Goal: Use online tool/utility: Use online tool/utility

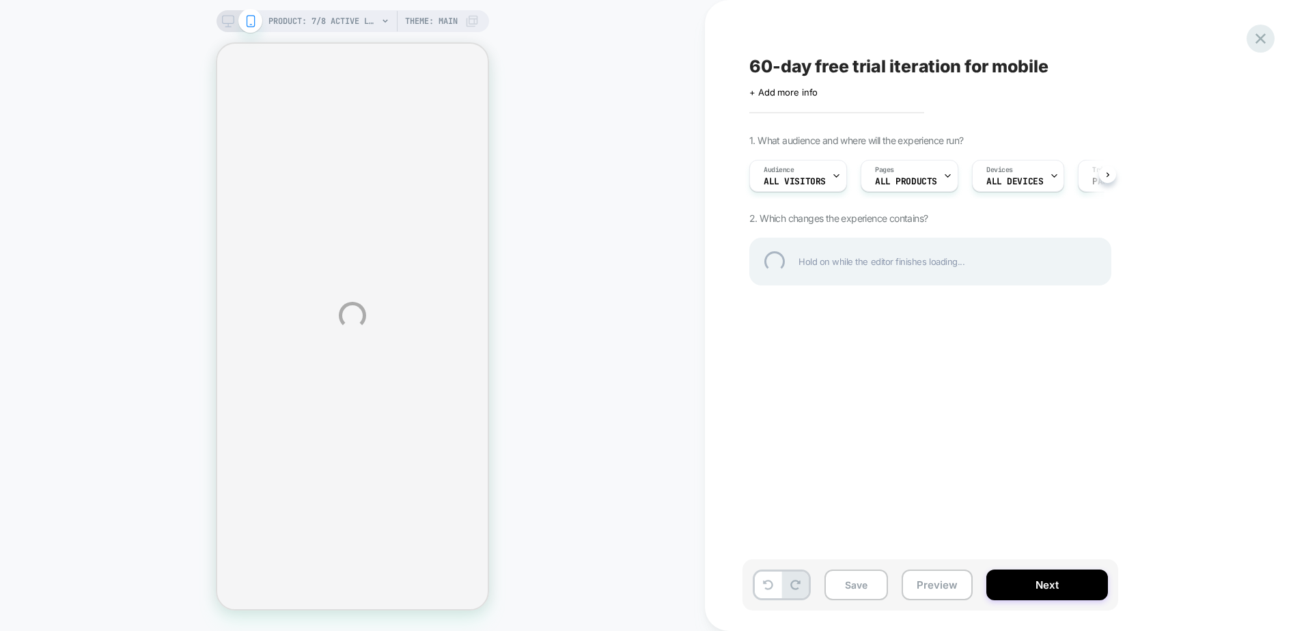
click at [1263, 40] on div at bounding box center [1260, 39] width 28 height 28
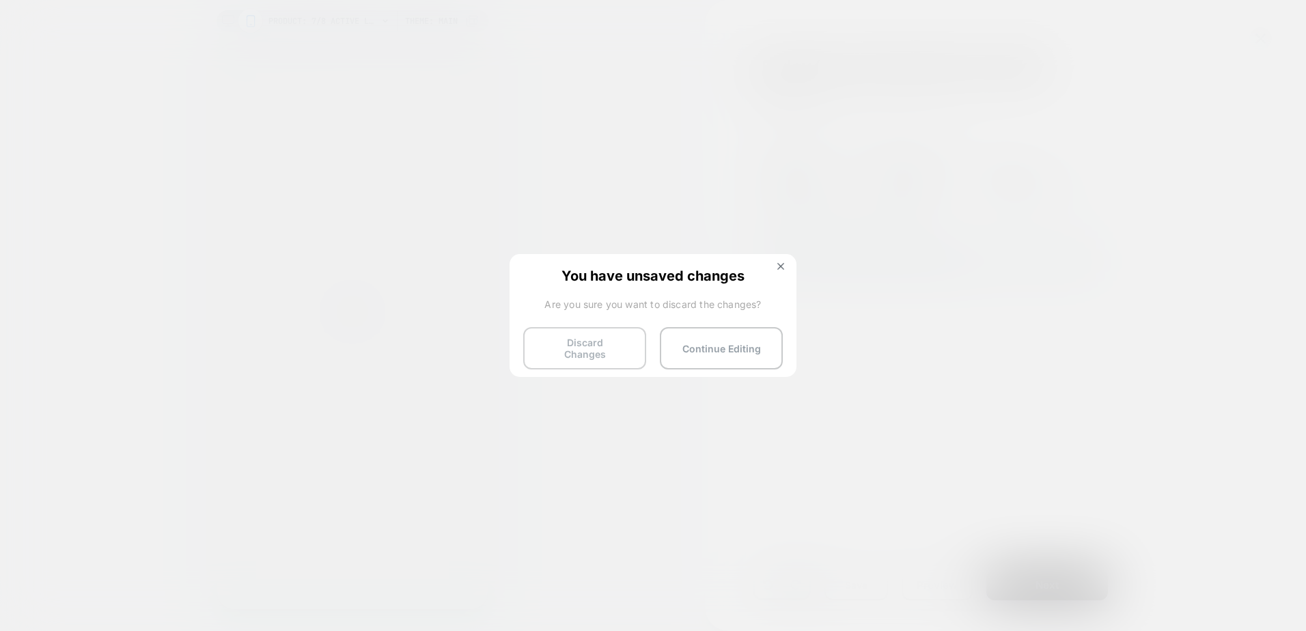
click at [586, 346] on button "Discard Changes" at bounding box center [584, 348] width 123 height 42
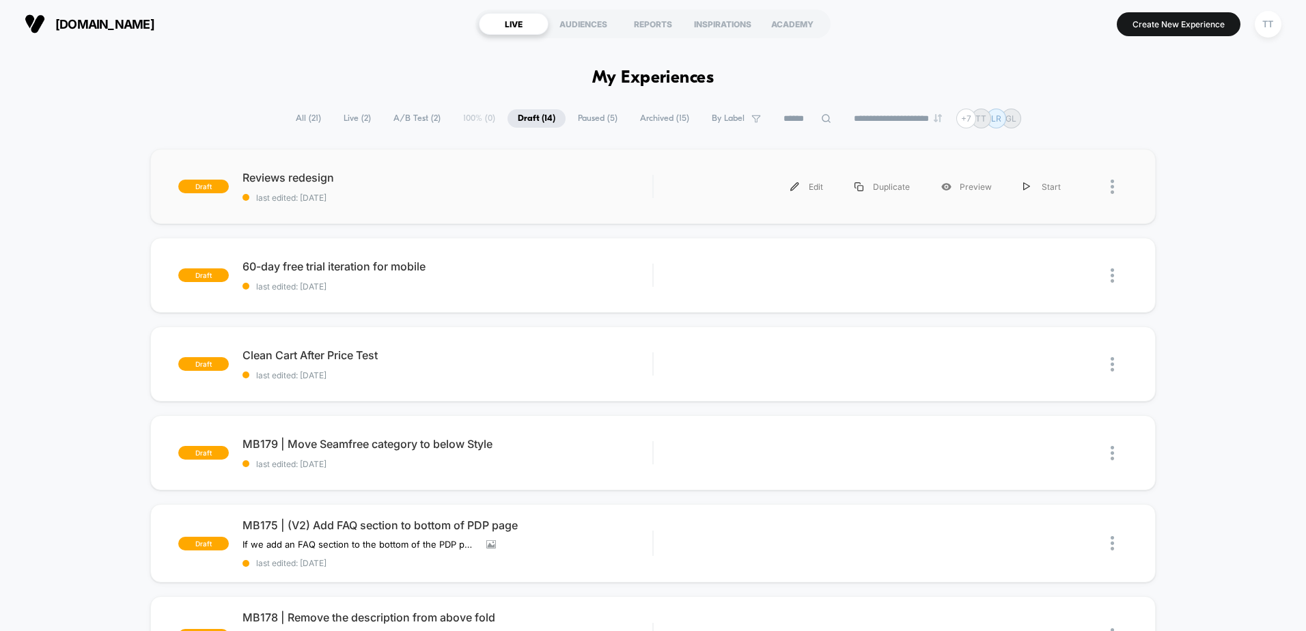
click at [715, 195] on div "Edit Duplicate Preview Start" at bounding box center [871, 186] width 409 height 31
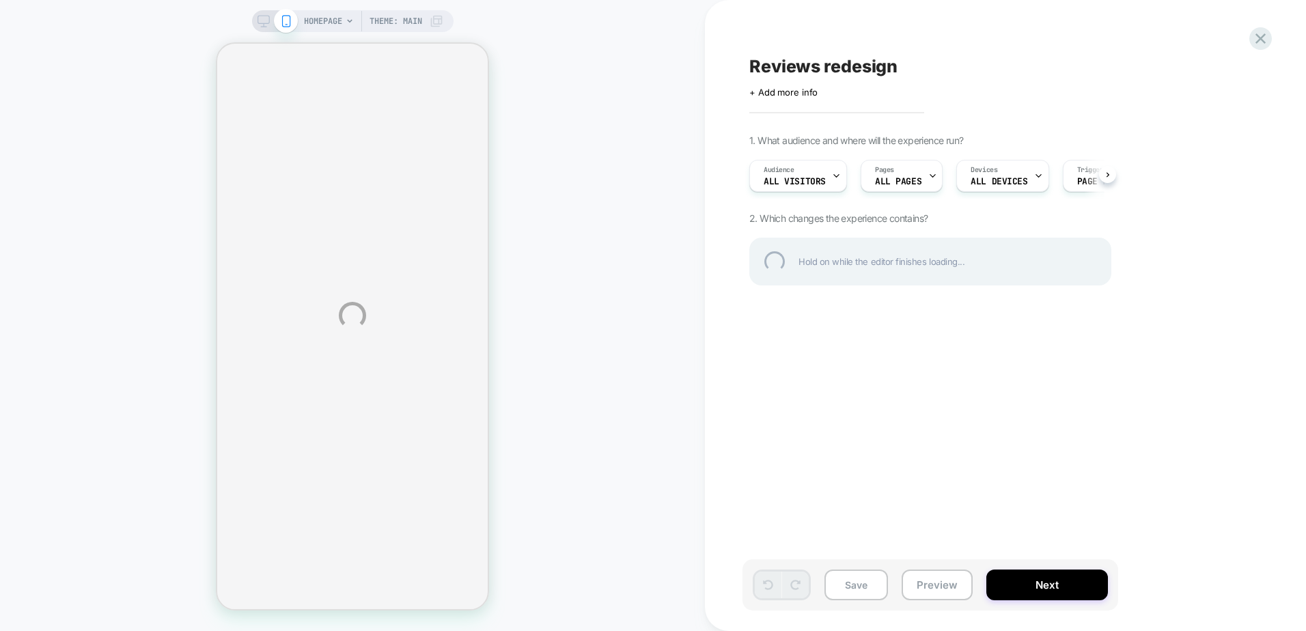
click at [949, 588] on div "HOMEPAGE Theme: MAIN Reviews redesign Click to edit experience details + Add mo…" at bounding box center [653, 315] width 1306 height 631
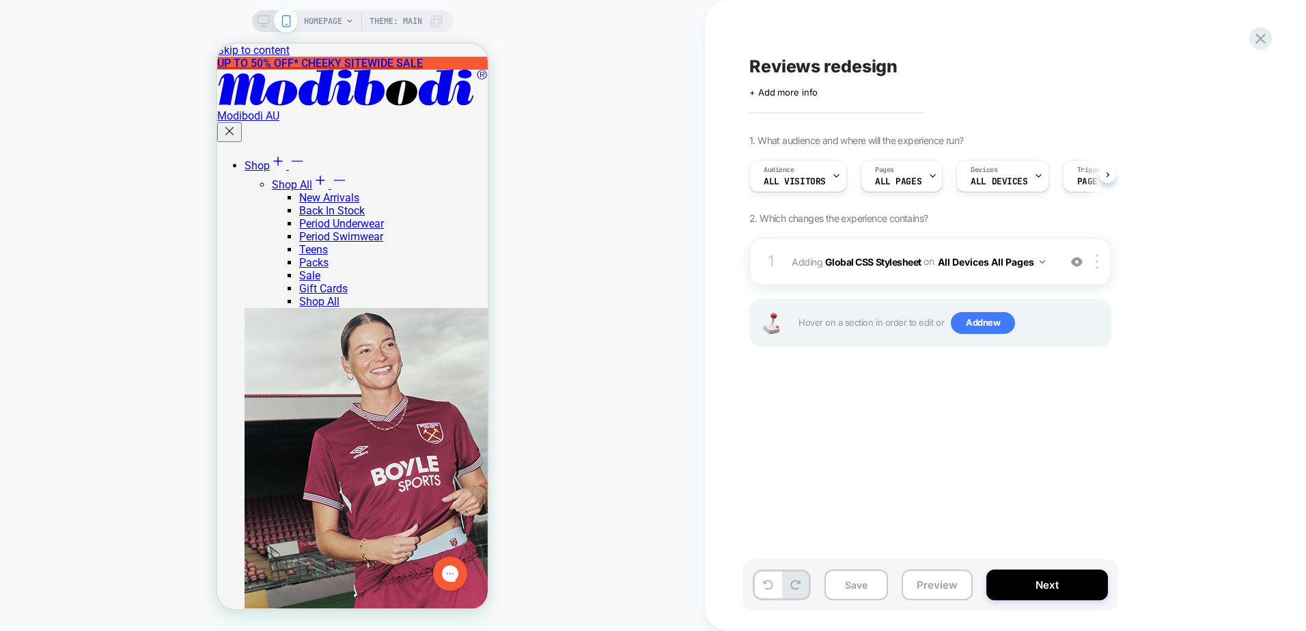
scroll to position [0, 1]
click at [948, 579] on button "Preview" at bounding box center [937, 585] width 71 height 31
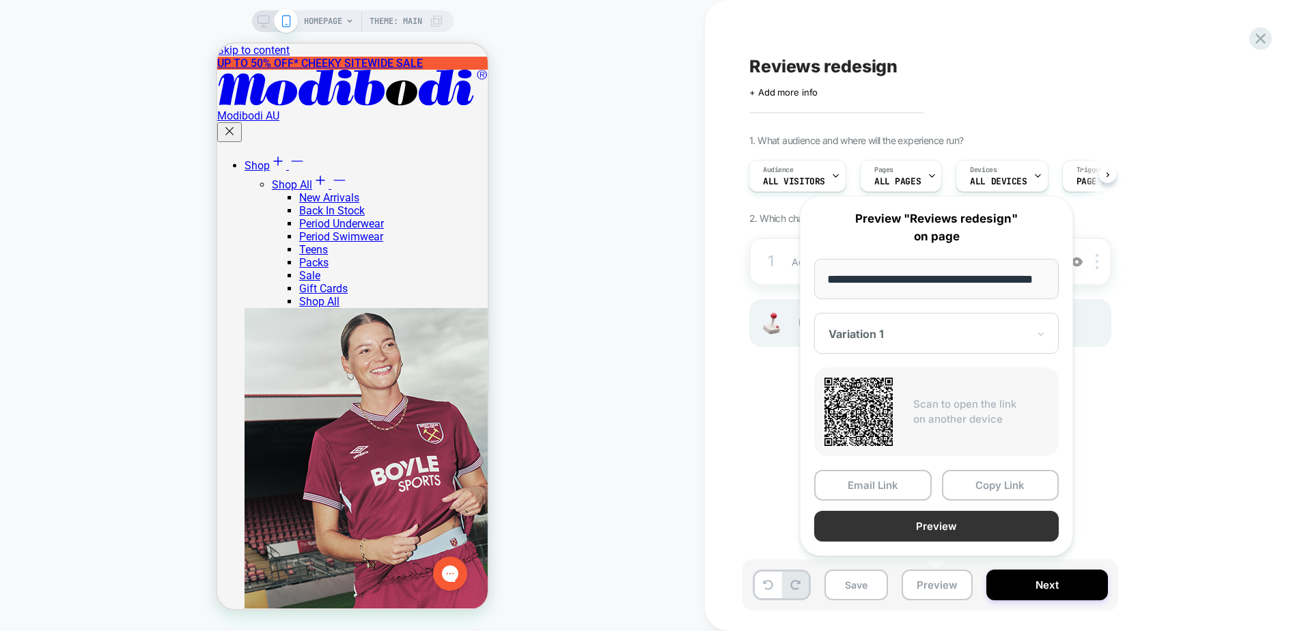
scroll to position [0, 0]
click at [925, 525] on button "Preview" at bounding box center [936, 526] width 245 height 31
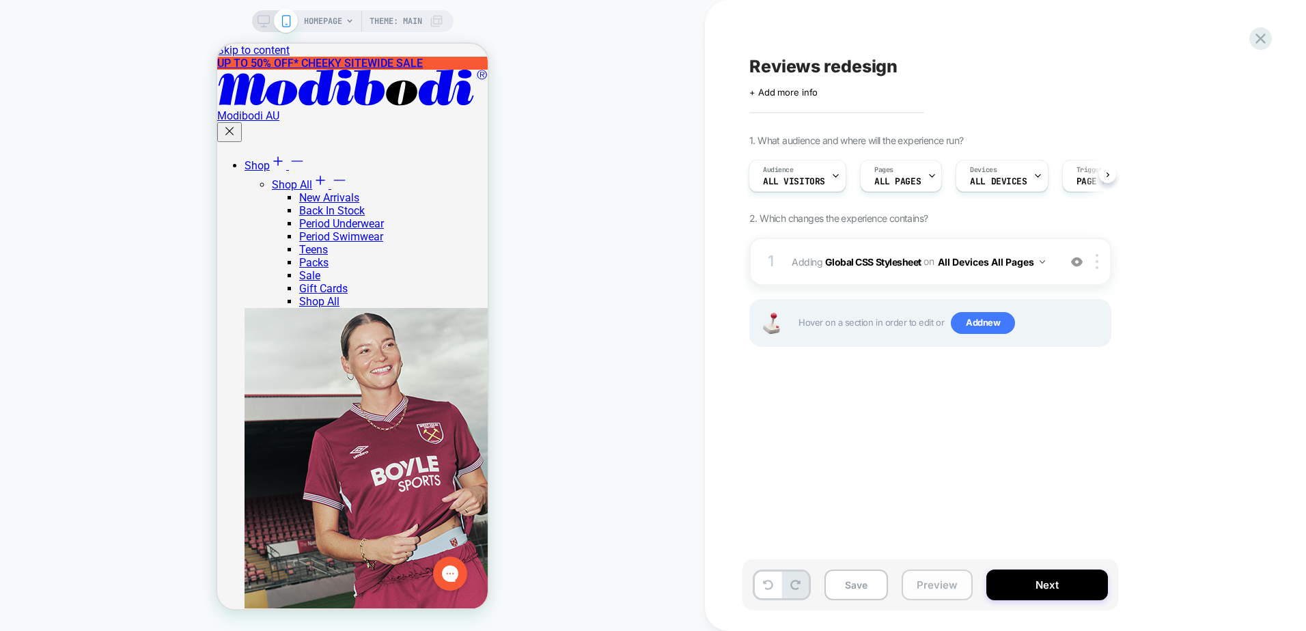
click at [925, 580] on button "Preview" at bounding box center [937, 585] width 71 height 31
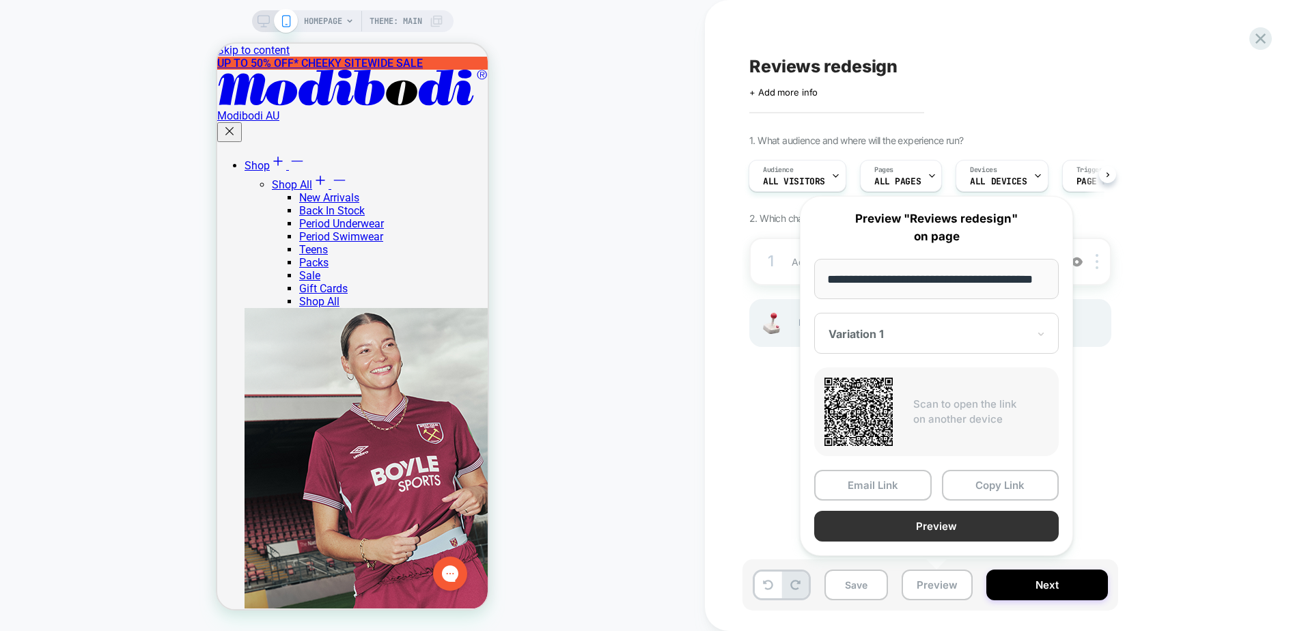
click at [914, 538] on button "Preview" at bounding box center [936, 526] width 245 height 31
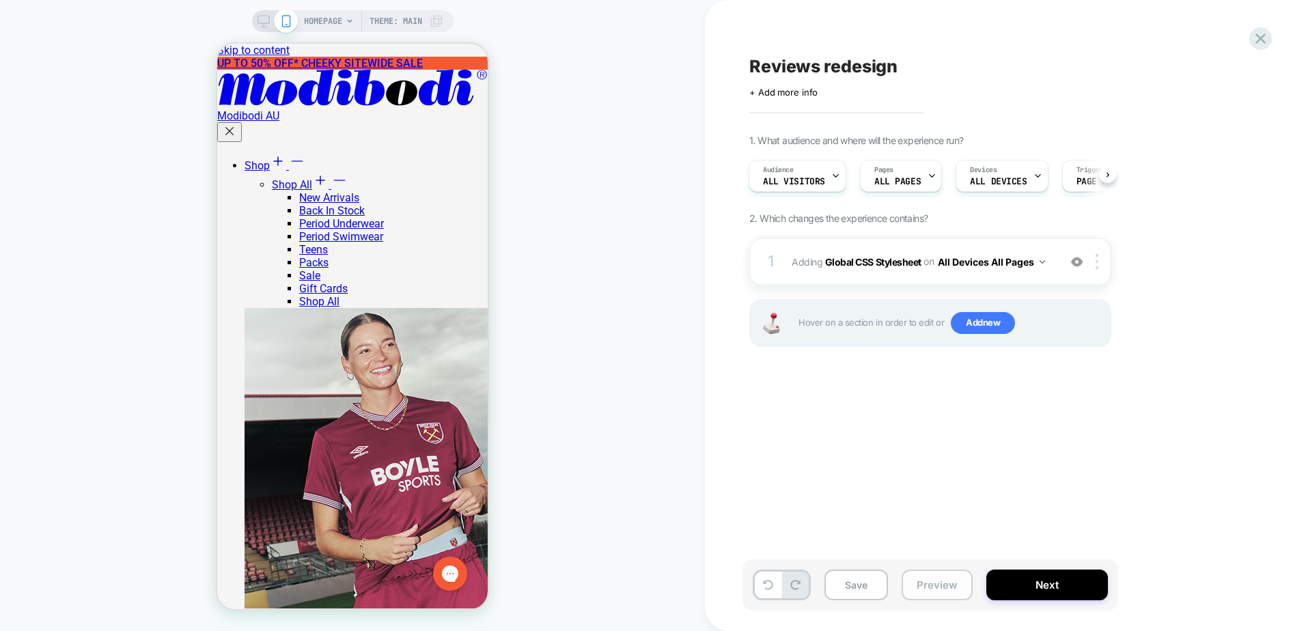
click at [953, 587] on button "Preview" at bounding box center [937, 585] width 71 height 31
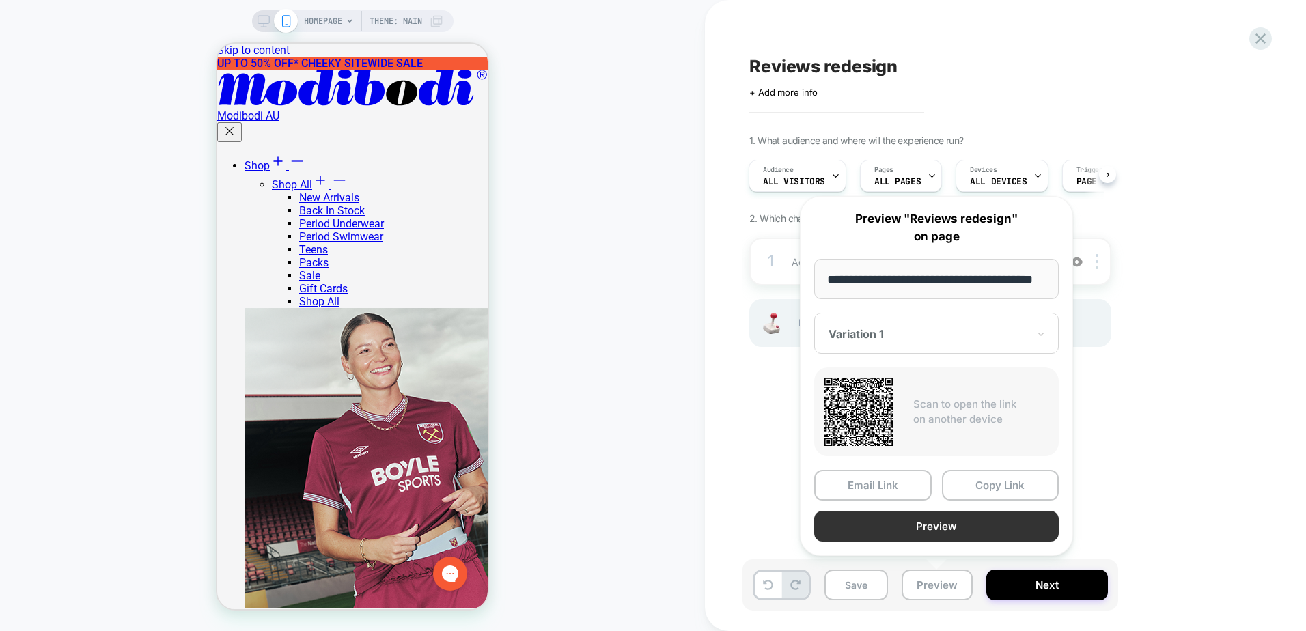
click at [943, 528] on button "Preview" at bounding box center [936, 526] width 245 height 31
